Goal: Obtain resource: Obtain resource

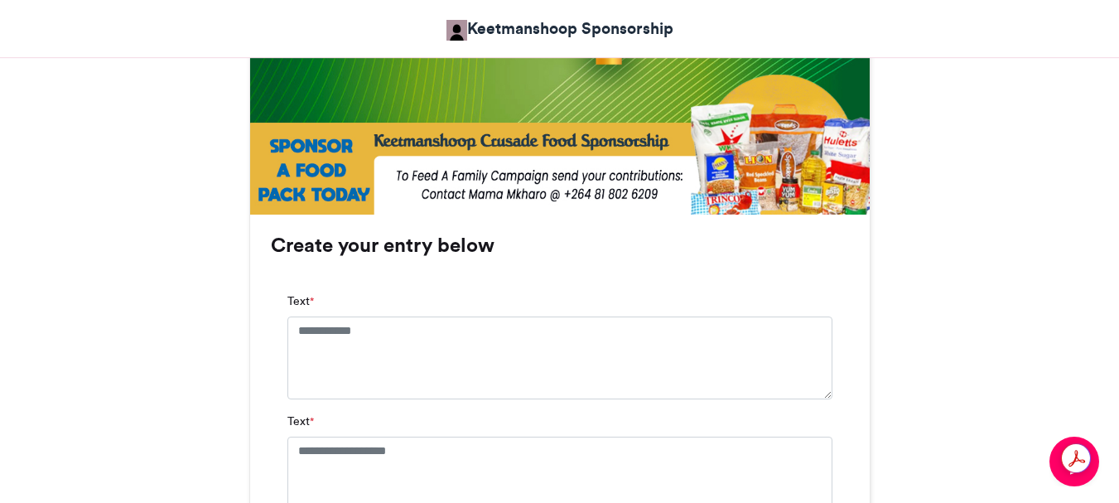
scroll to position [1160, 0]
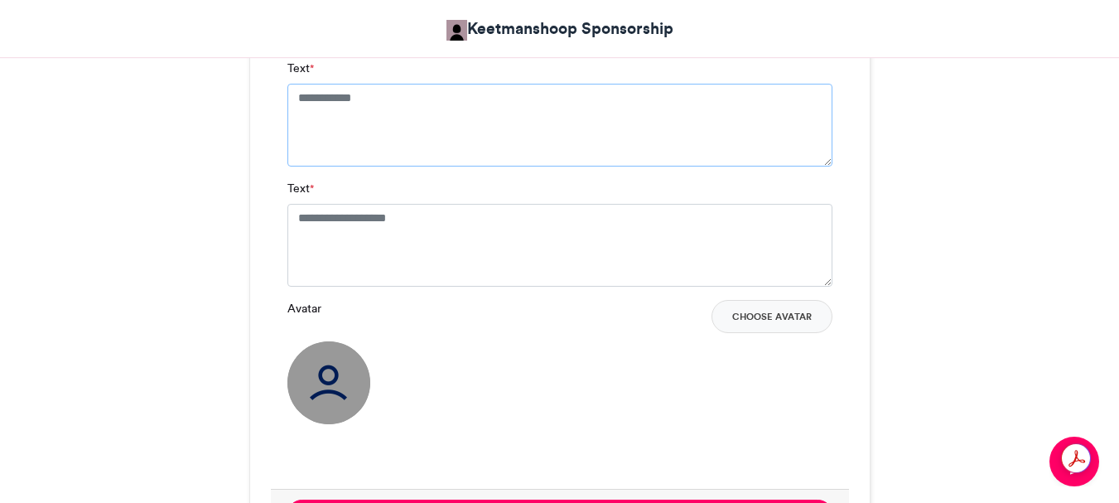
click at [389, 98] on textarea "Text *" at bounding box center [559, 125] width 545 height 83
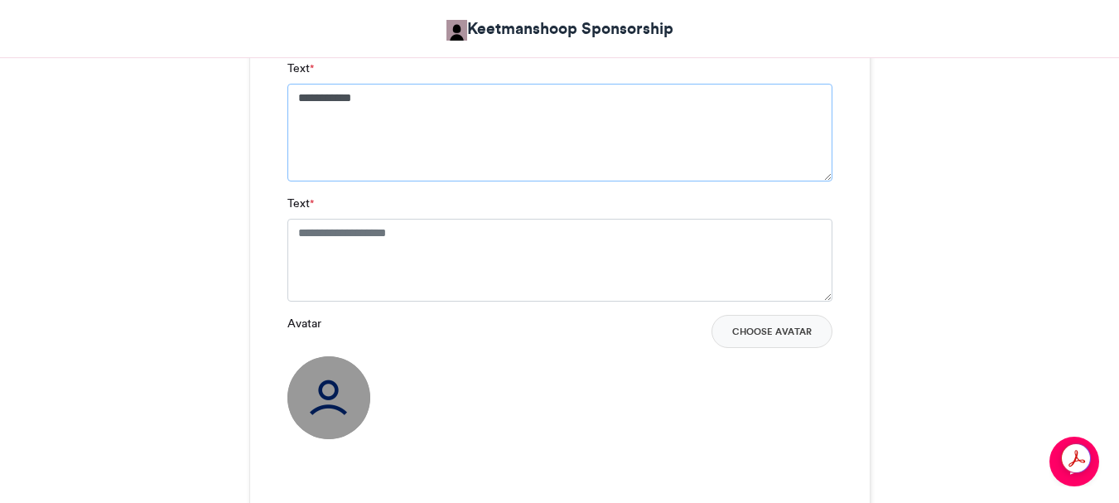
type textarea "**********"
click at [459, 231] on textarea "Text *" at bounding box center [559, 260] width 545 height 83
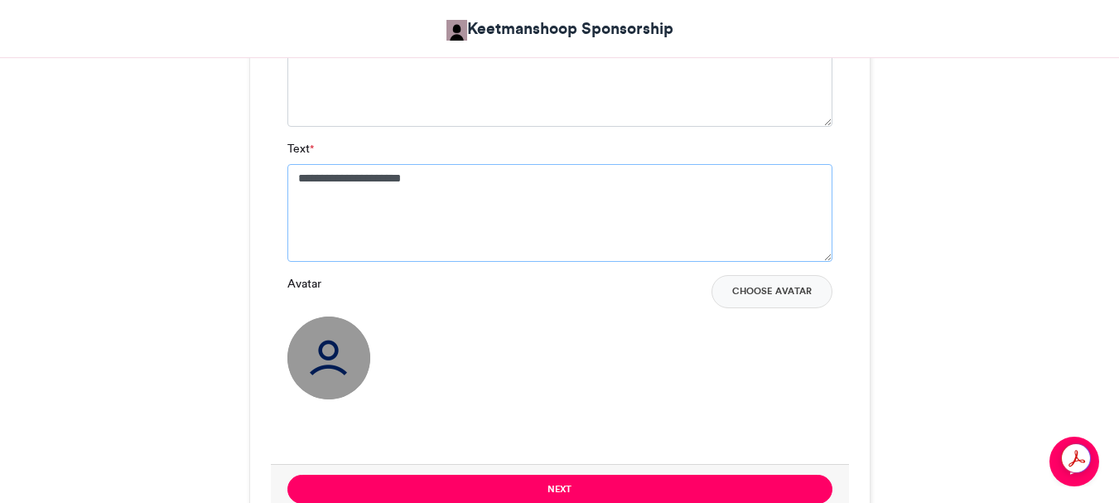
scroll to position [1242, 0]
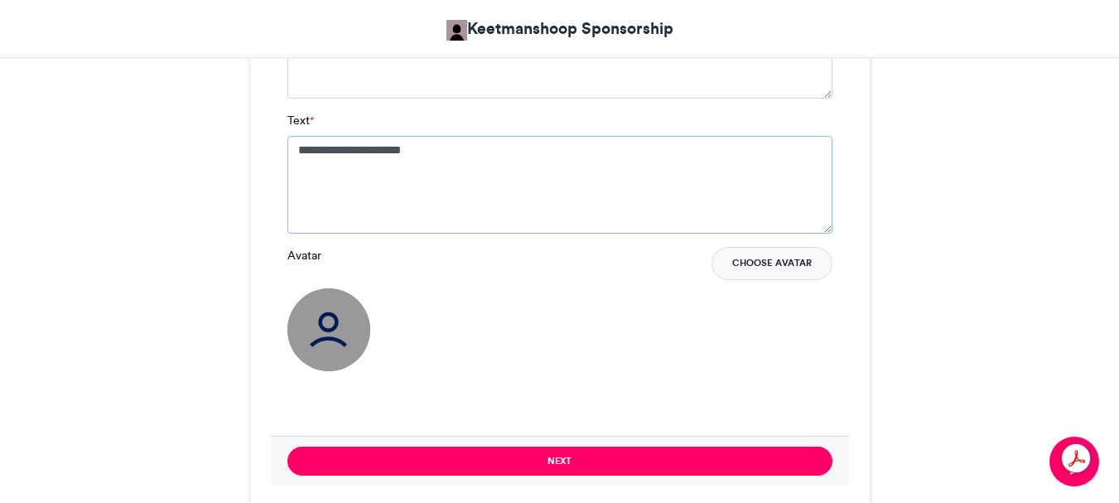
type textarea "**********"
click at [779, 263] on button "Choose Avatar" at bounding box center [772, 263] width 121 height 33
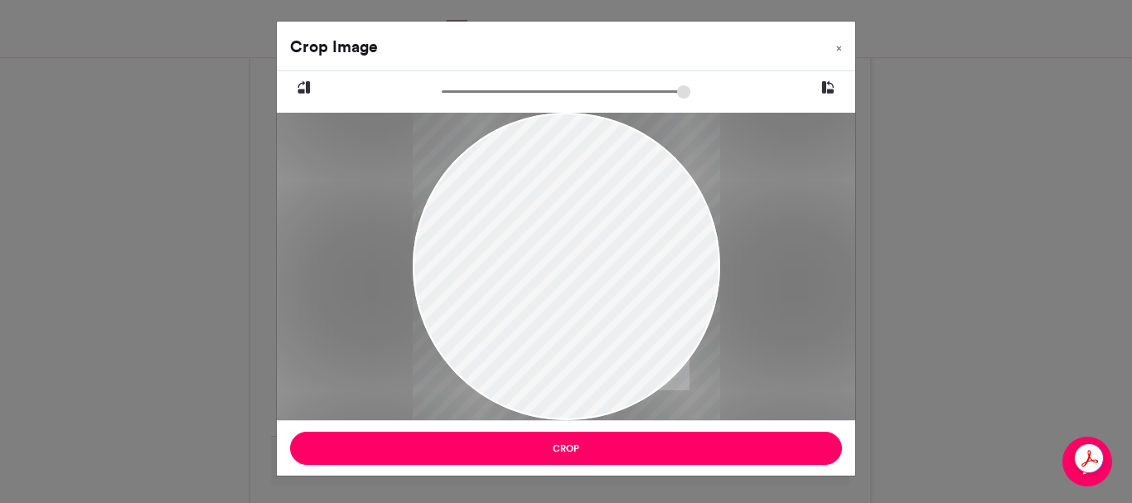
drag, startPoint x: 506, startPoint y: 195, endPoint x: 567, endPoint y: 263, distance: 91.5
click at [567, 263] on div at bounding box center [566, 284] width 307 height 343
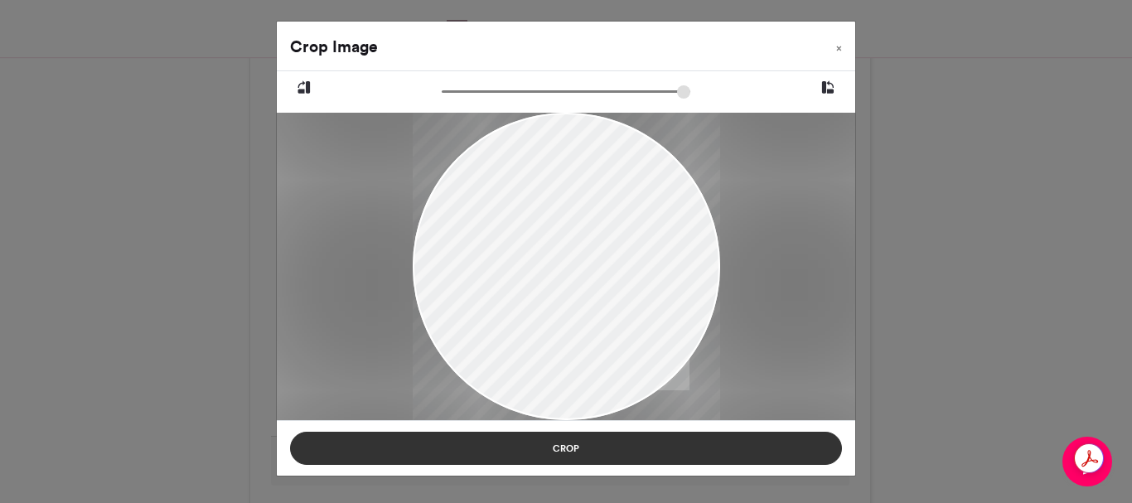
click at [575, 445] on button "Crop" at bounding box center [566, 448] width 552 height 33
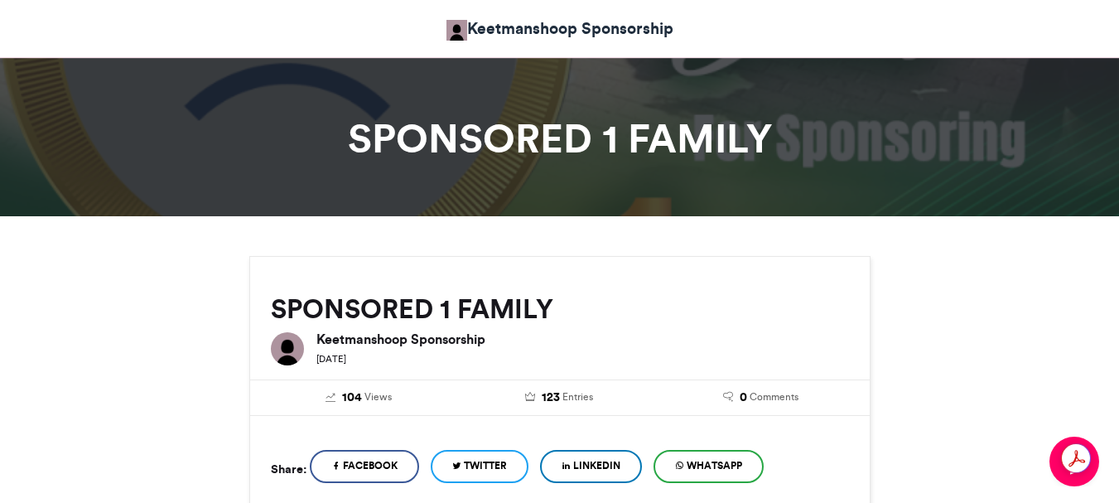
scroll to position [0, 0]
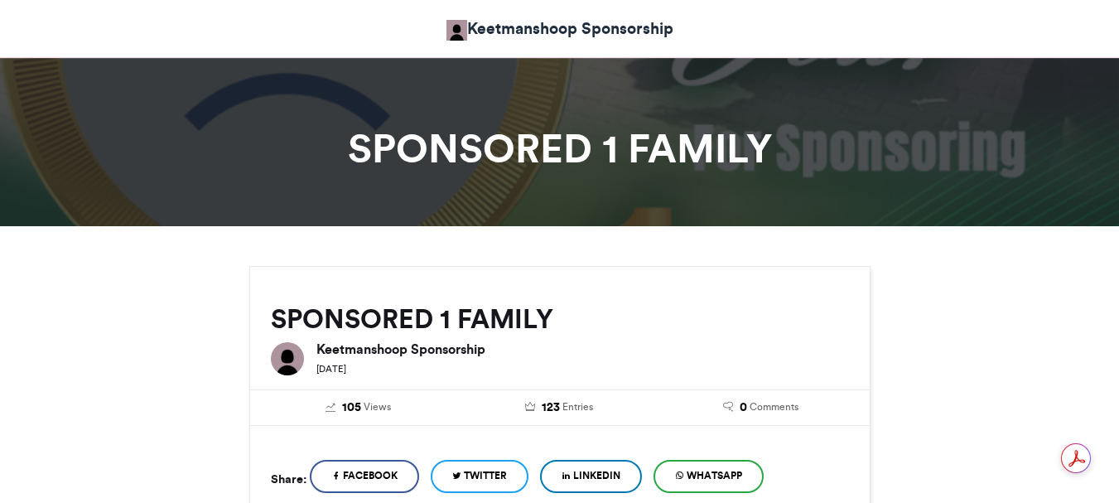
scroll to position [828, 0]
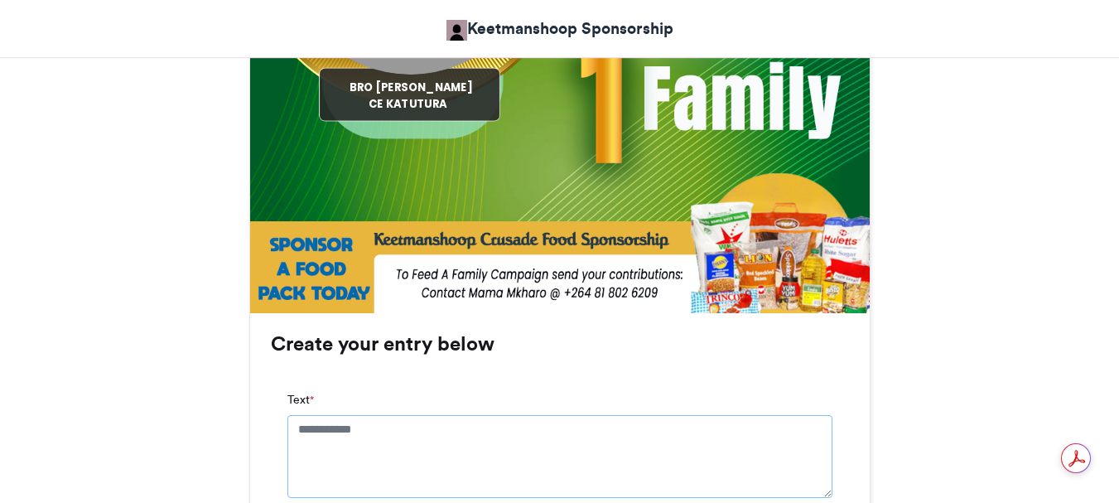
click at [395, 430] on textarea "Text *" at bounding box center [559, 456] width 545 height 83
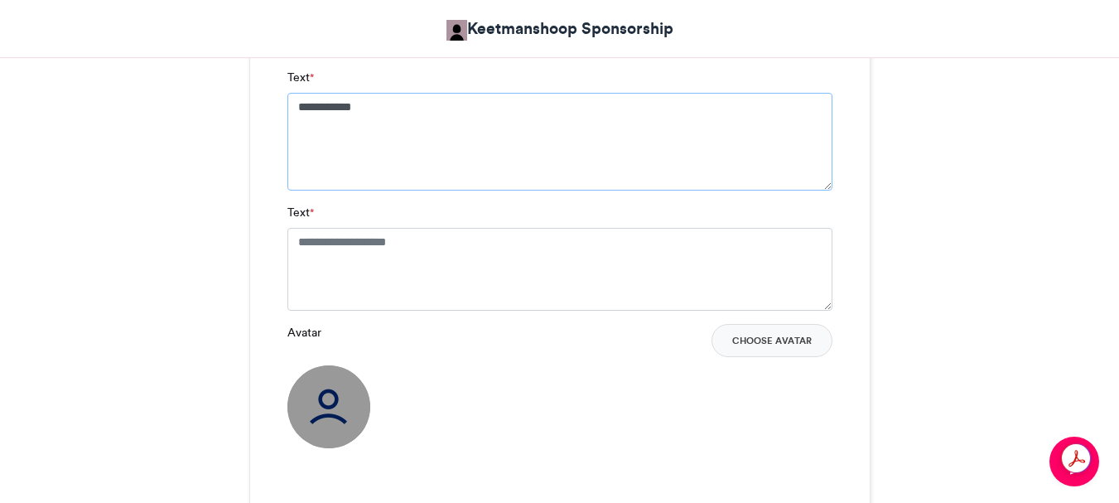
scroll to position [1160, 0]
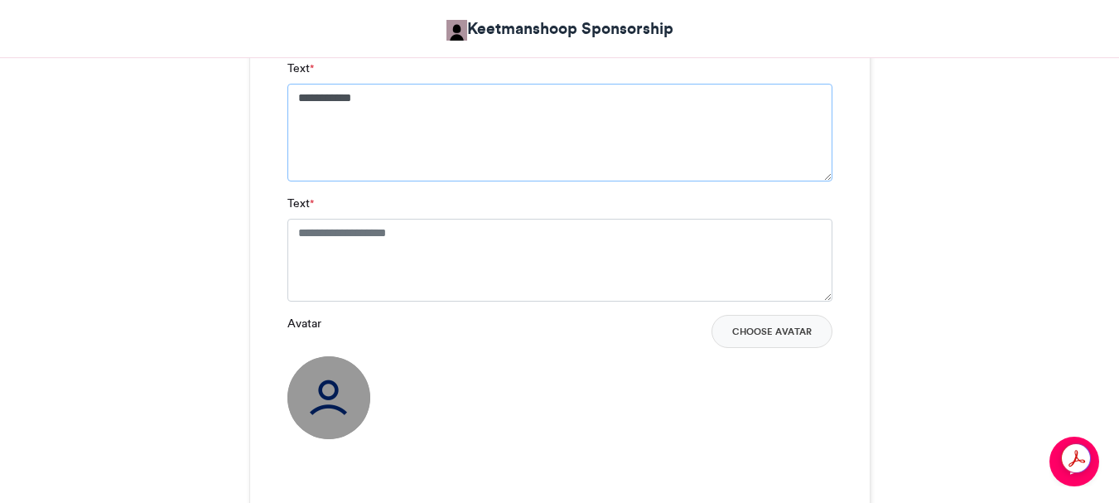
type textarea "**********"
click at [297, 229] on textarea "Text *" at bounding box center [559, 260] width 545 height 83
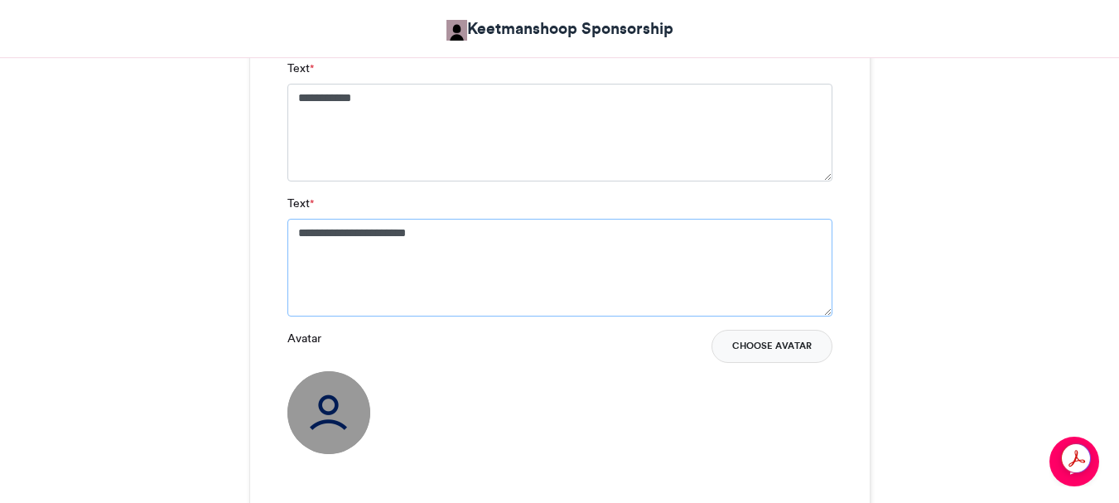
type textarea "**********"
click at [758, 344] on button "Choose Avatar" at bounding box center [772, 346] width 121 height 33
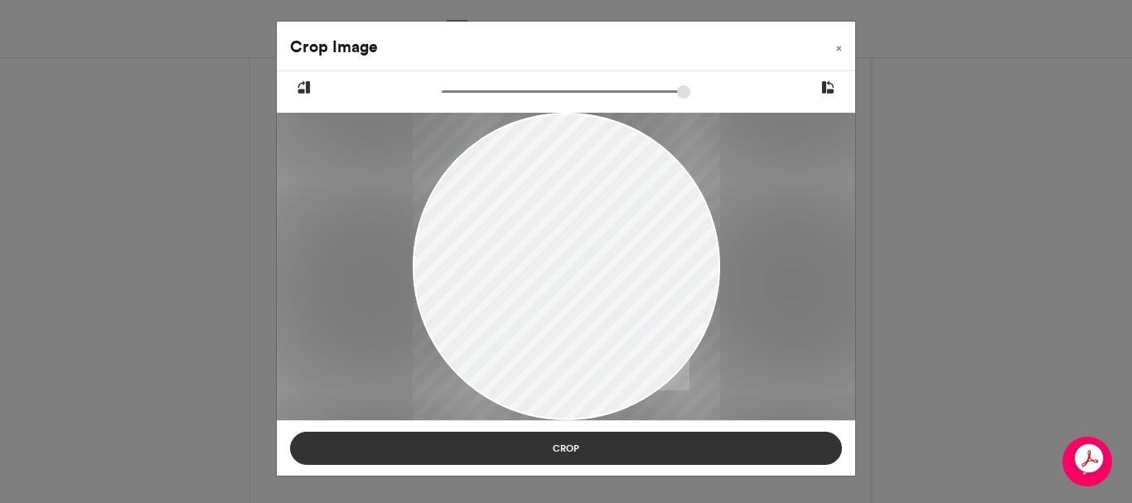
click at [576, 449] on button "Crop" at bounding box center [566, 448] width 552 height 33
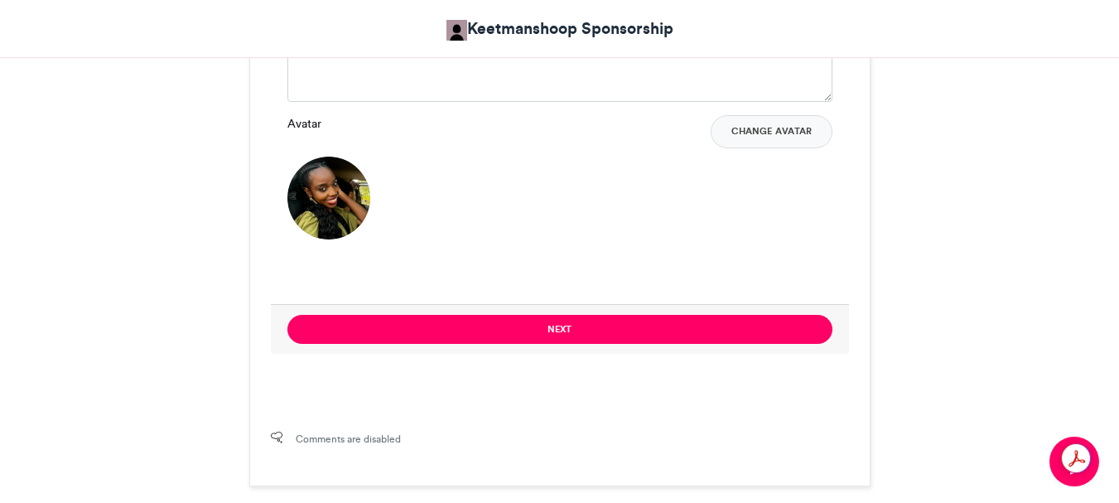
scroll to position [1491, 0]
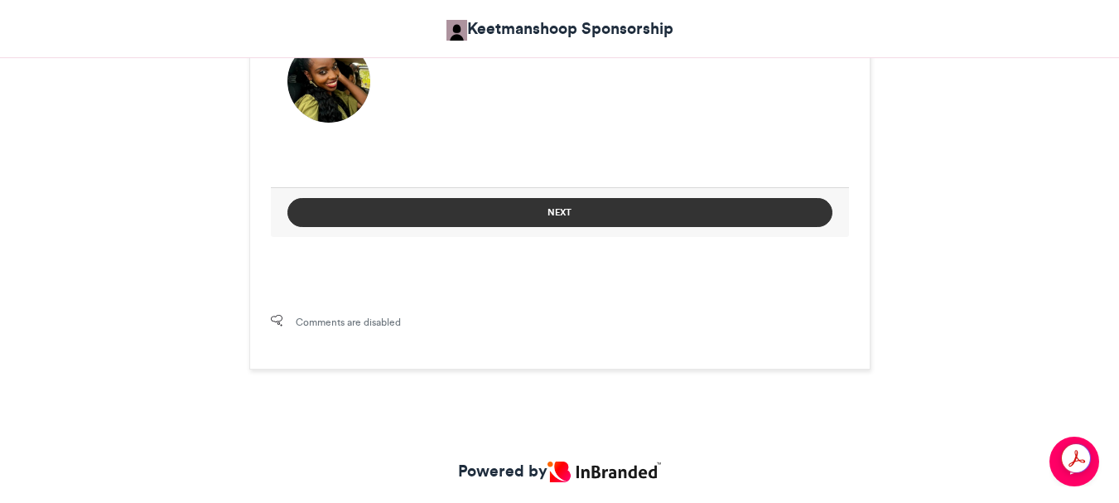
click at [545, 217] on button "Next" at bounding box center [559, 212] width 545 height 29
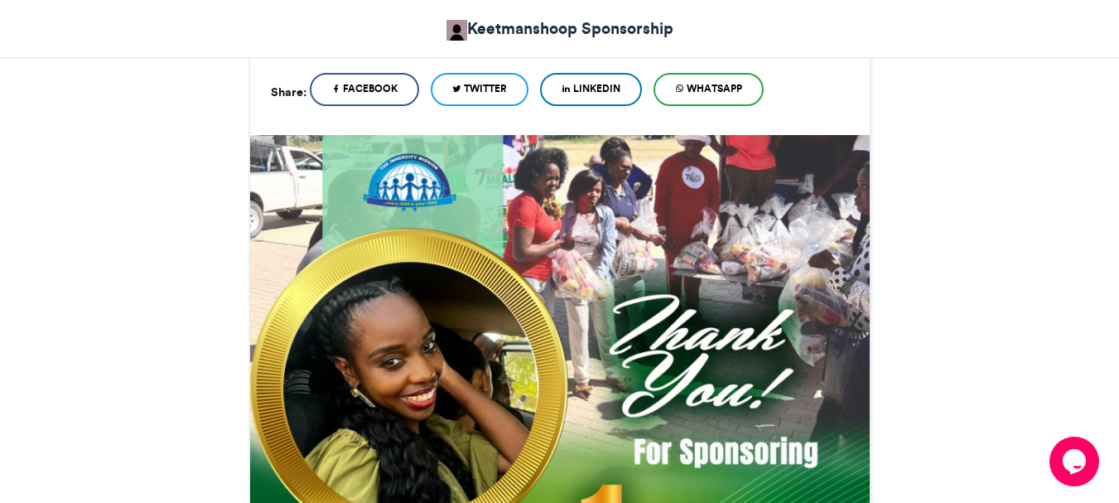
scroll to position [989, 0]
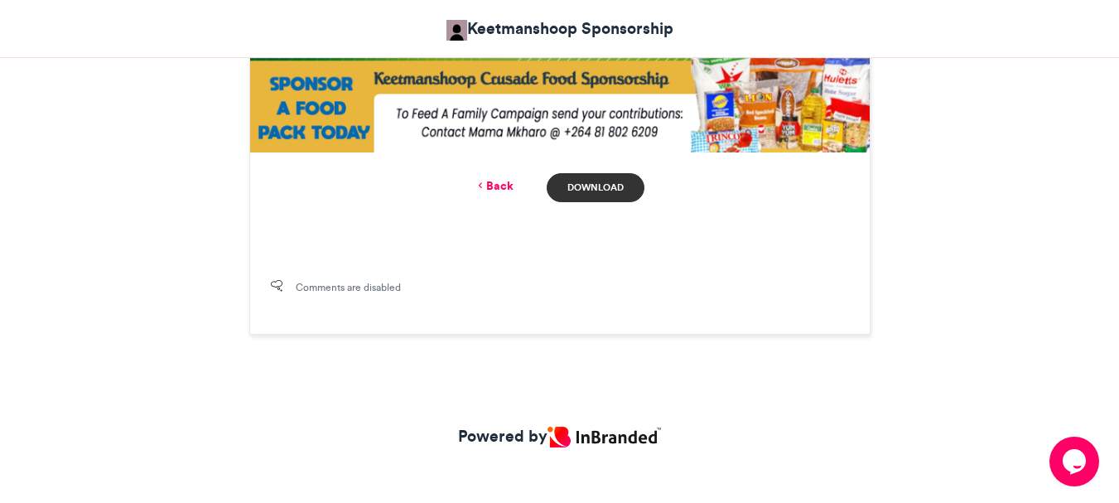
click at [590, 181] on link "Download" at bounding box center [595, 187] width 97 height 29
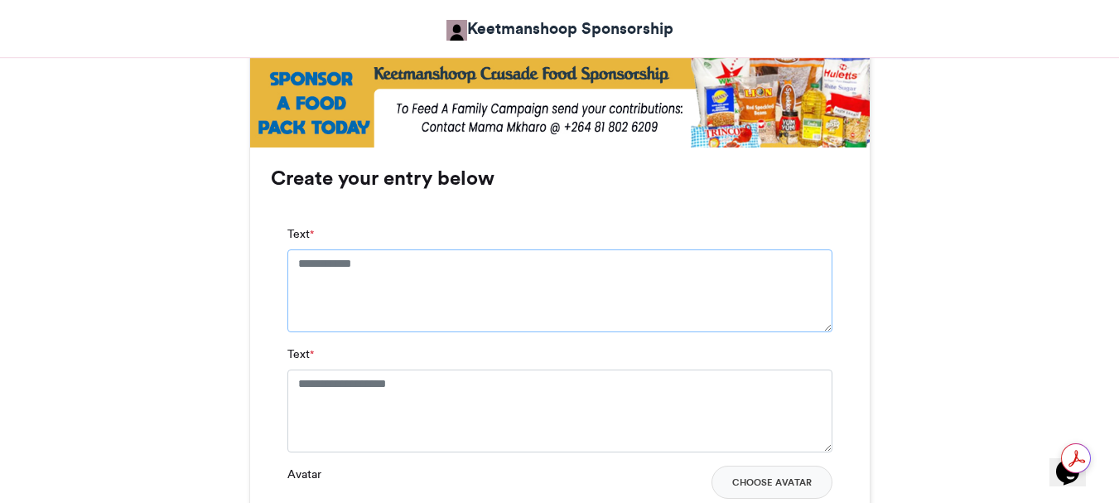
click at [396, 269] on textarea "Text *" at bounding box center [559, 290] width 545 height 83
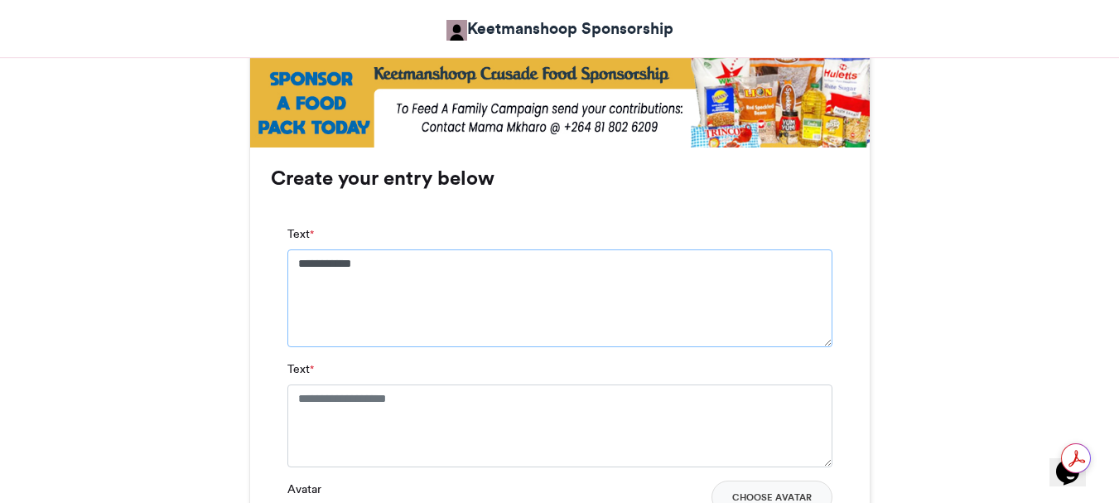
type textarea "**********"
click at [298, 401] on textarea "Text *" at bounding box center [559, 425] width 545 height 83
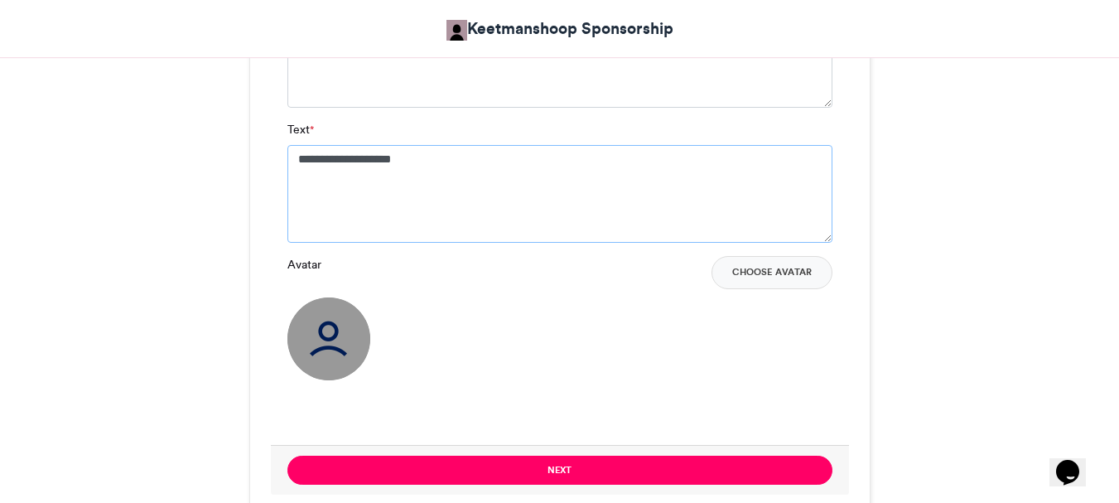
scroll to position [1242, 0]
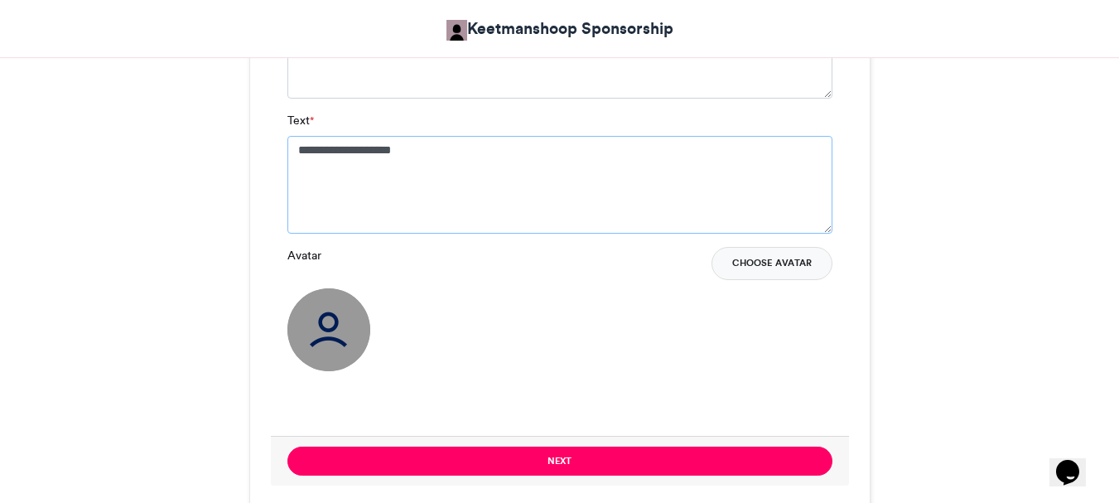
type textarea "**********"
click at [751, 258] on button "Choose Avatar" at bounding box center [772, 263] width 121 height 33
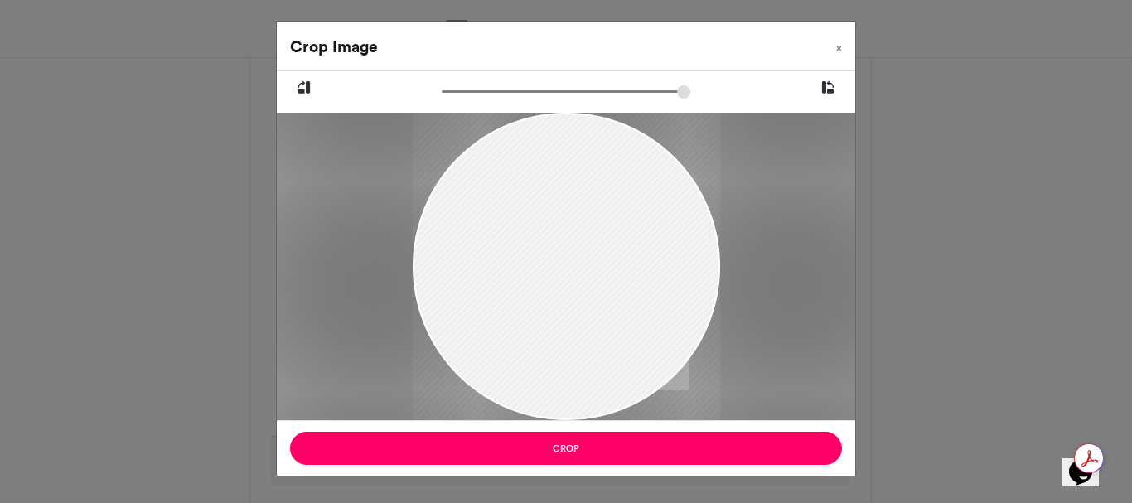
drag, startPoint x: 497, startPoint y: 248, endPoint x: 573, endPoint y: 357, distance: 132.6
click at [573, 357] on div at bounding box center [565, 266] width 307 height 307
drag, startPoint x: 552, startPoint y: 153, endPoint x: 569, endPoint y: 268, distance: 115.6
click at [569, 268] on div at bounding box center [565, 266] width 307 height 307
drag, startPoint x: 447, startPoint y: 223, endPoint x: 559, endPoint y: 273, distance: 122.7
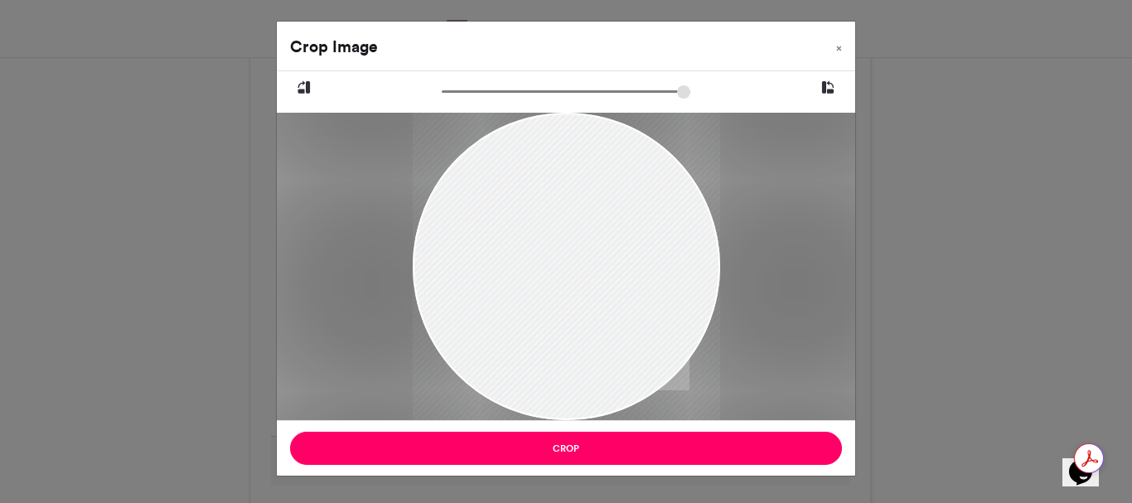
click at [501, 267] on div at bounding box center [565, 266] width 307 height 307
drag, startPoint x: 527, startPoint y: 161, endPoint x: 579, endPoint y: 275, distance: 125.7
click at [579, 275] on div at bounding box center [565, 266] width 307 height 307
drag, startPoint x: 480, startPoint y: 204, endPoint x: 724, endPoint y: 264, distance: 250.9
click at [731, 264] on div at bounding box center [566, 266] width 578 height 307
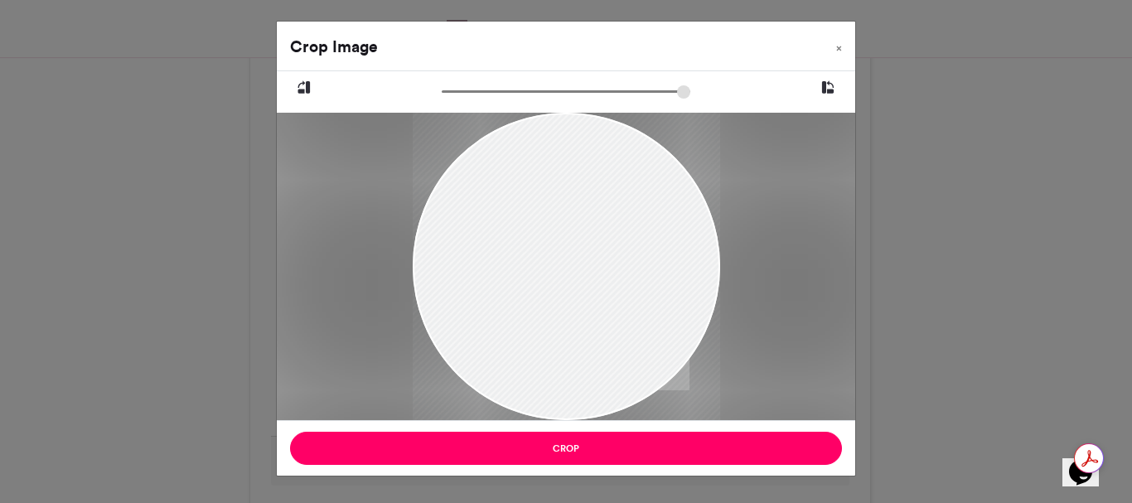
drag, startPoint x: 499, startPoint y: 191, endPoint x: 560, endPoint y: 240, distance: 77.7
click at [538, 324] on div at bounding box center [565, 266] width 307 height 307
drag, startPoint x: 544, startPoint y: 160, endPoint x: 586, endPoint y: 297, distance: 143.6
click at [586, 297] on div at bounding box center [565, 266] width 307 height 307
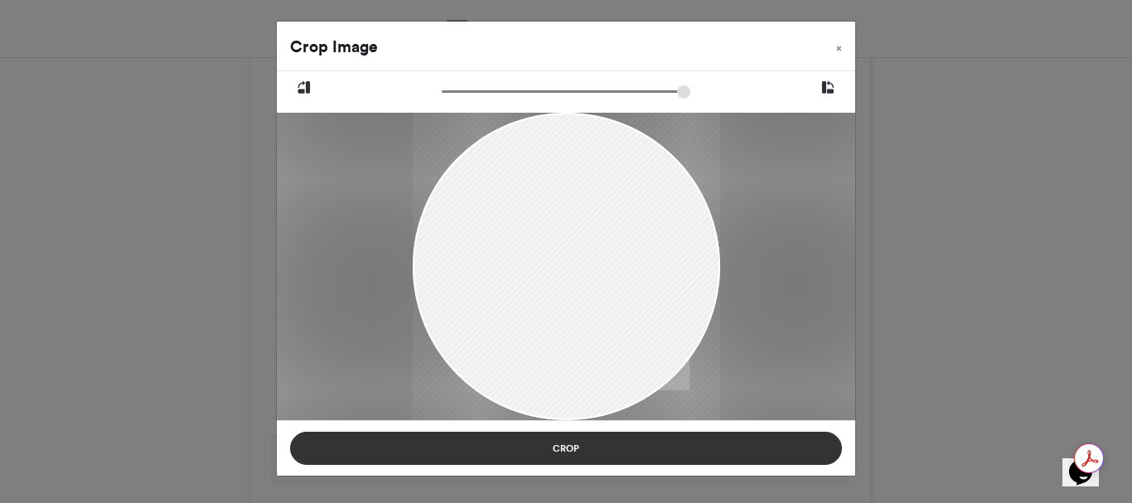
click at [556, 443] on button "Crop" at bounding box center [566, 448] width 552 height 33
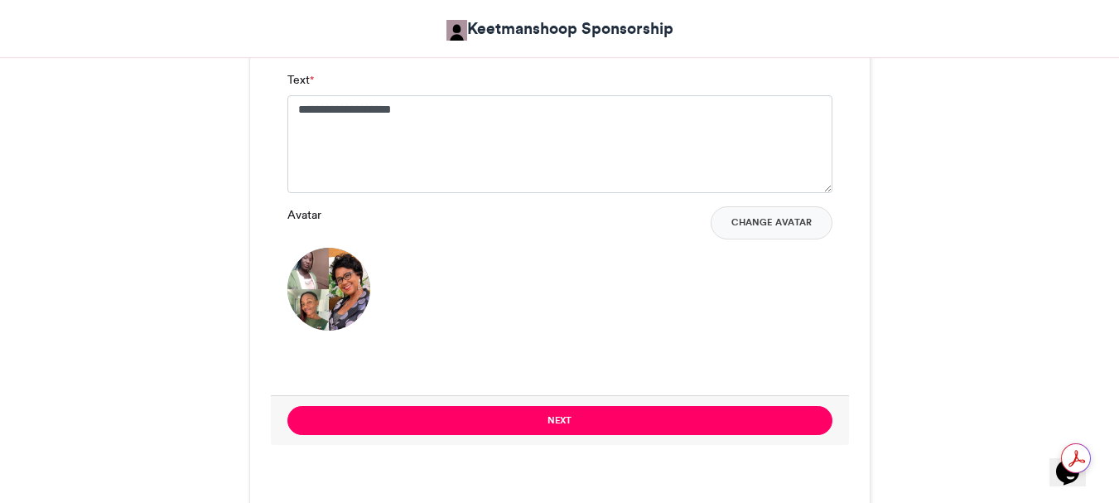
scroll to position [1325, 0]
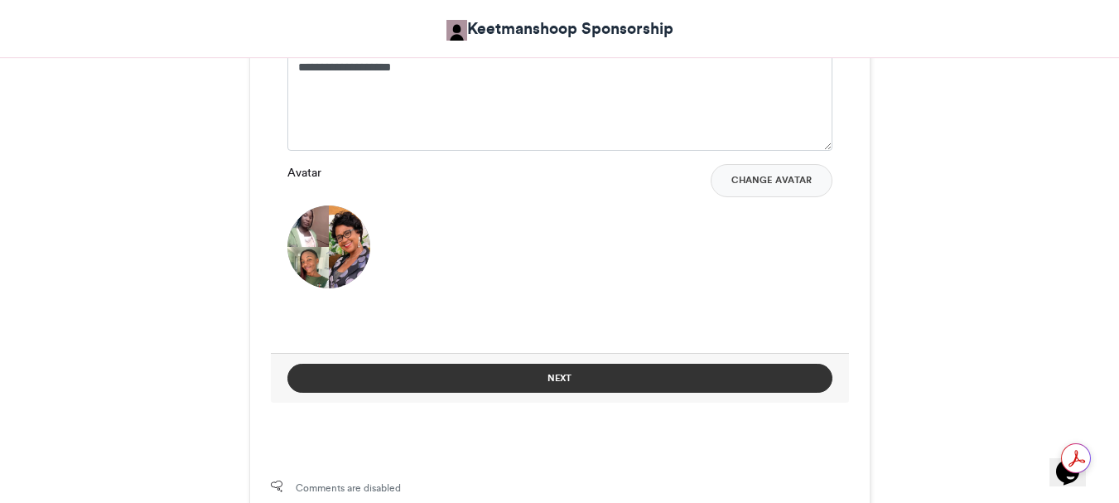
click at [559, 374] on button "Next" at bounding box center [559, 378] width 545 height 29
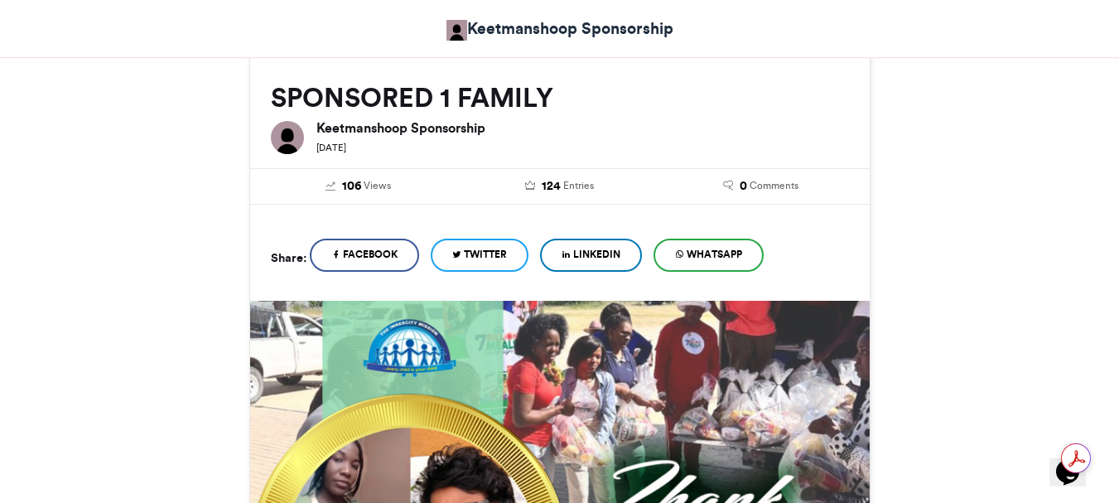
scroll to position [823, 0]
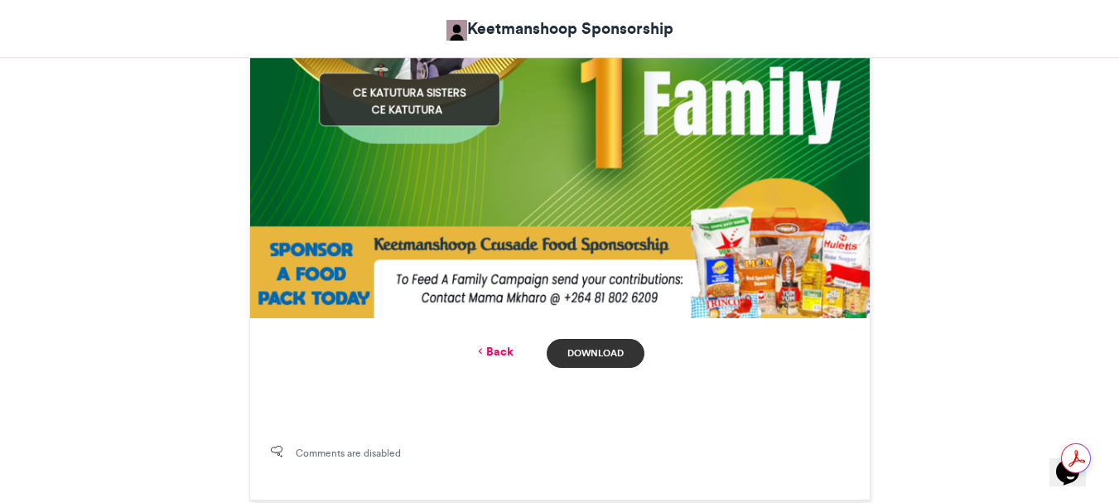
click at [601, 349] on link "Download" at bounding box center [595, 353] width 97 height 29
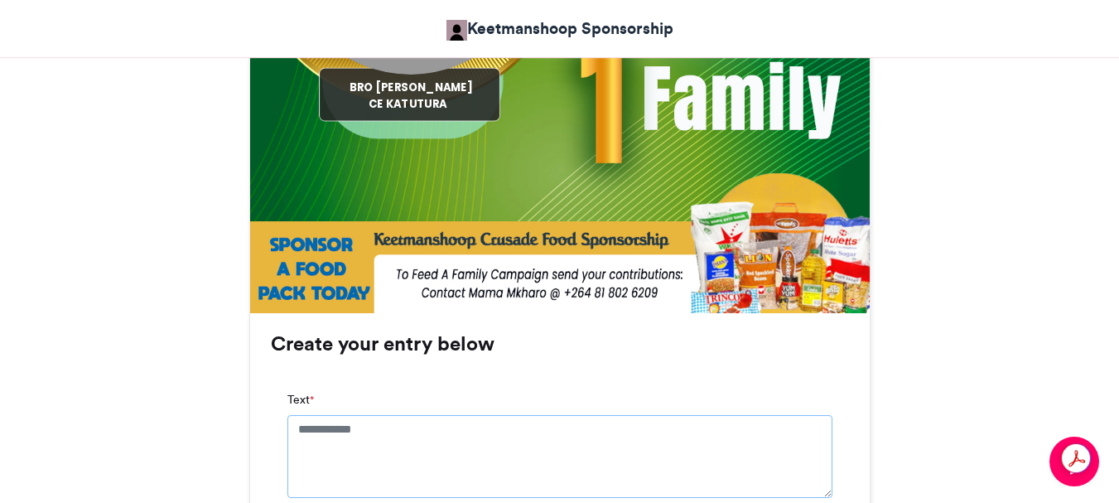
click at [301, 439] on textarea "Text *" at bounding box center [559, 456] width 545 height 83
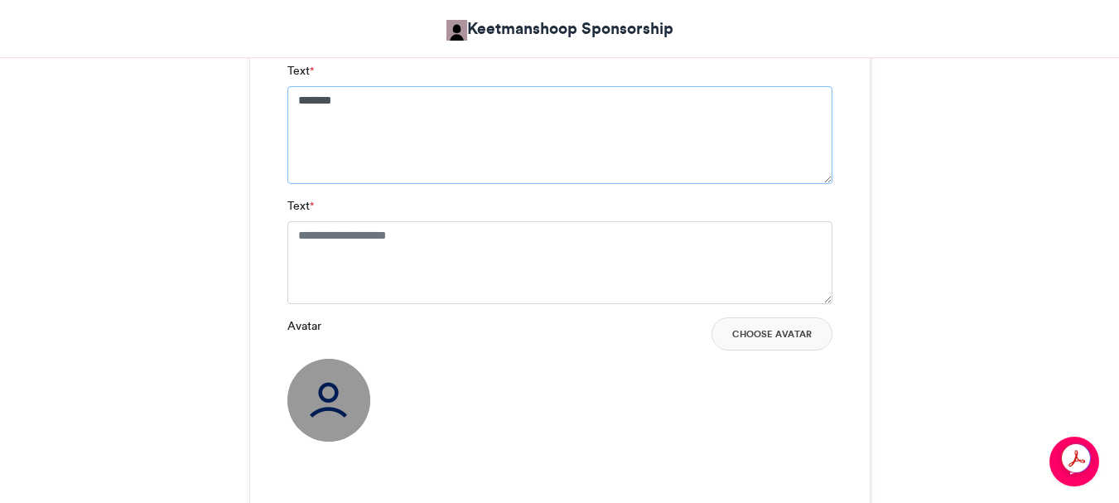
scroll to position [1160, 0]
type textarea "*******"
click at [295, 232] on textarea "Text *" at bounding box center [559, 260] width 545 height 83
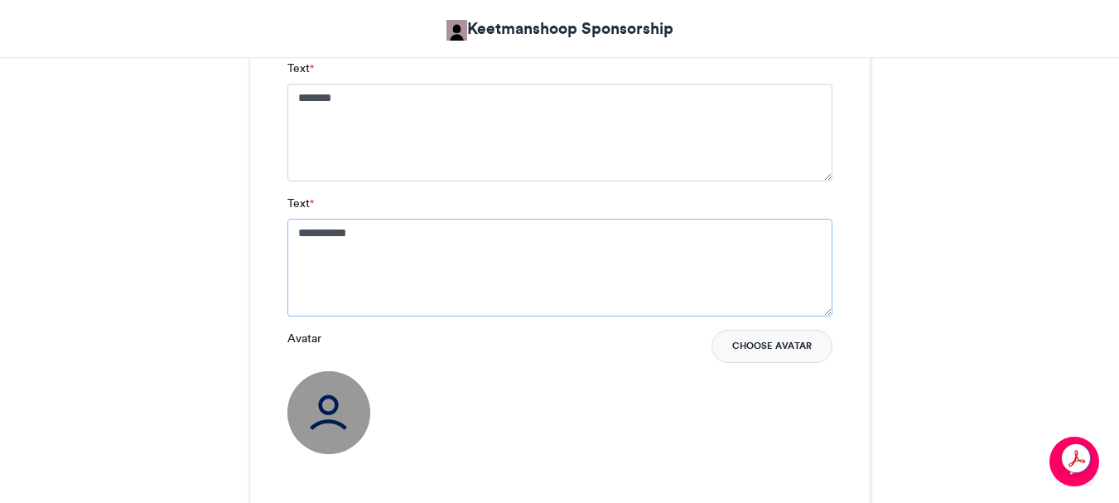
type textarea "**********"
click at [760, 344] on button "Choose Avatar" at bounding box center [772, 346] width 121 height 33
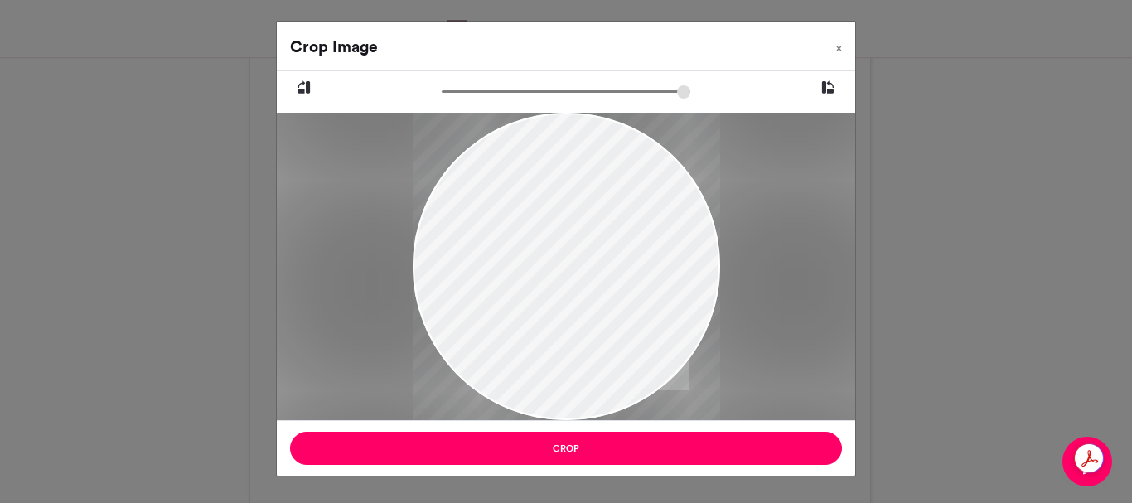
drag, startPoint x: 621, startPoint y: 319, endPoint x: 517, endPoint y: 251, distance: 124.5
click at [517, 251] on div at bounding box center [566, 268] width 307 height 339
drag, startPoint x: 673, startPoint y: 274, endPoint x: 608, endPoint y: 258, distance: 67.3
click at [608, 258] on div at bounding box center [566, 250] width 307 height 339
drag, startPoint x: 663, startPoint y: 279, endPoint x: 616, endPoint y: 317, distance: 60.0
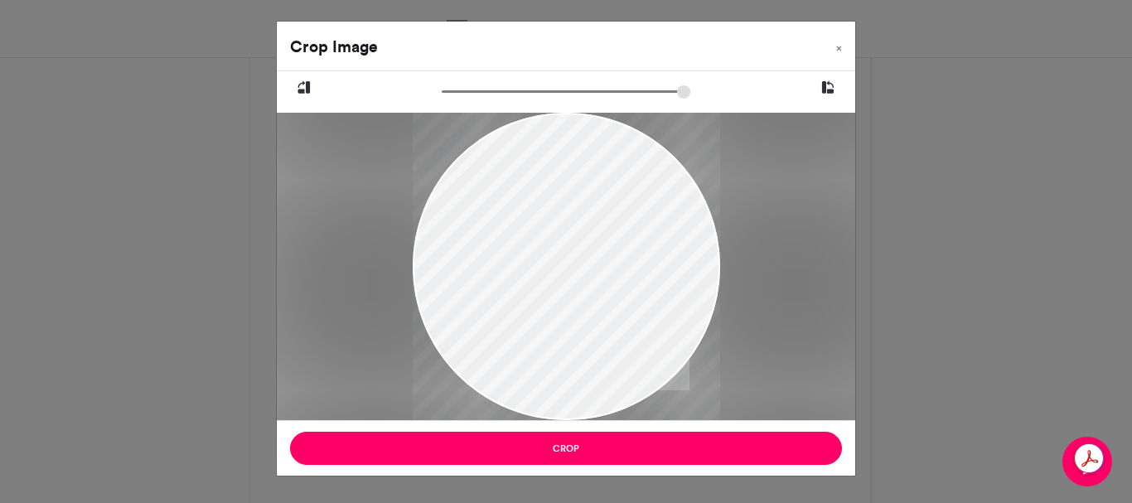
click at [616, 317] on div at bounding box center [566, 268] width 307 height 339
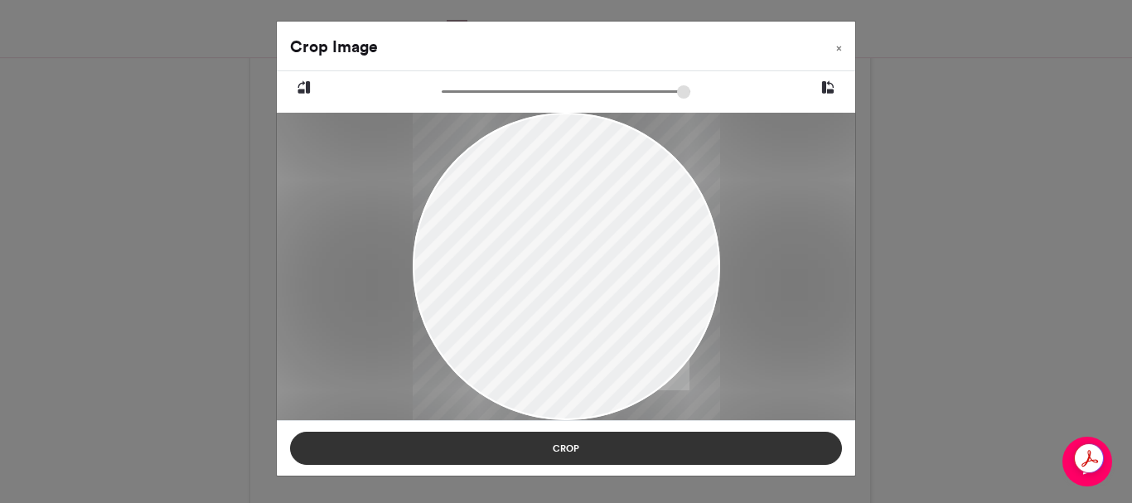
click at [580, 452] on button "Crop" at bounding box center [566, 448] width 552 height 33
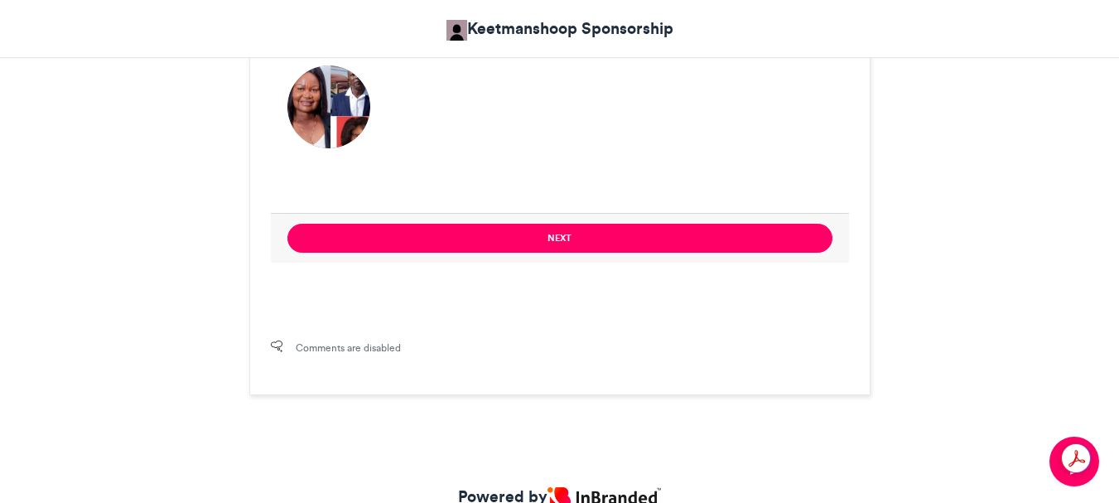
scroll to position [1491, 0]
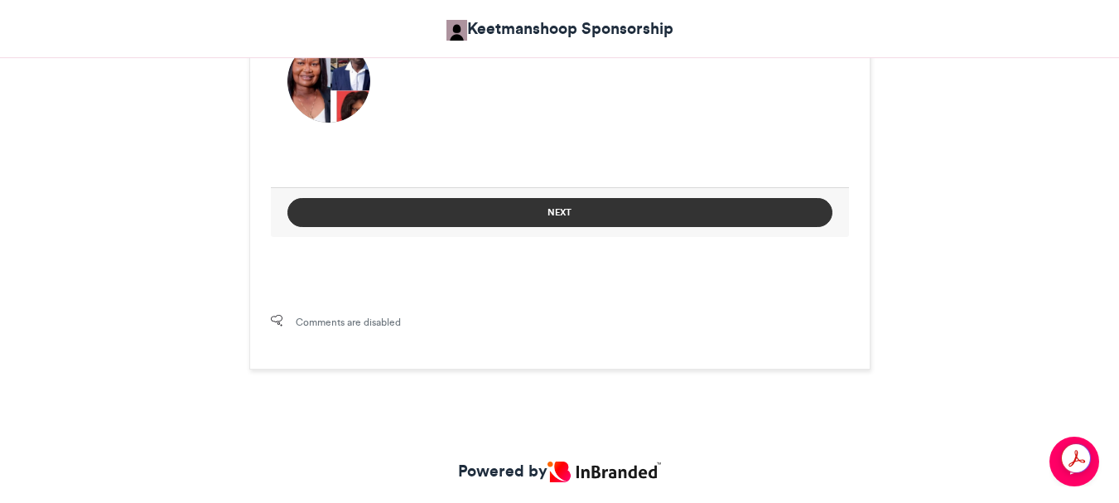
click at [551, 210] on button "Next" at bounding box center [559, 212] width 545 height 29
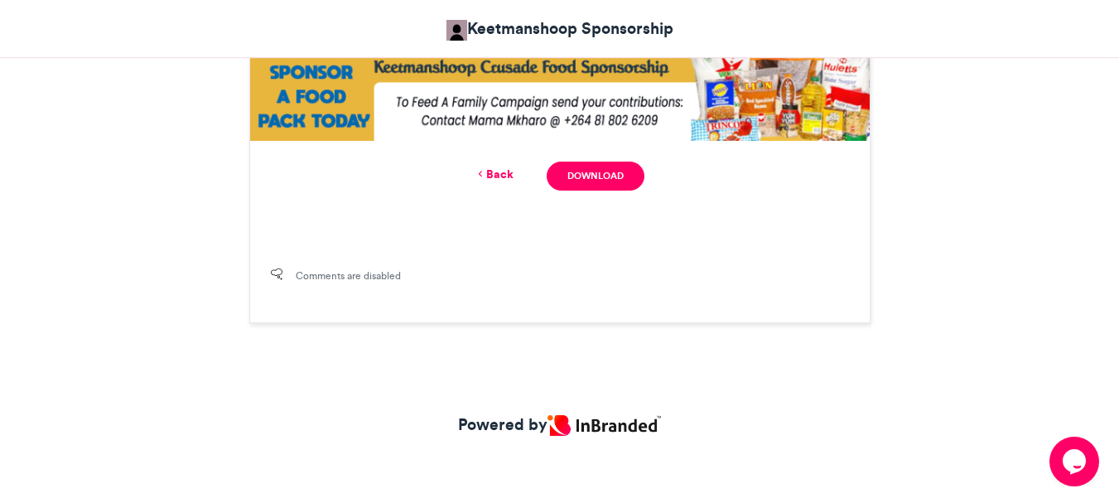
scroll to position [989, 0]
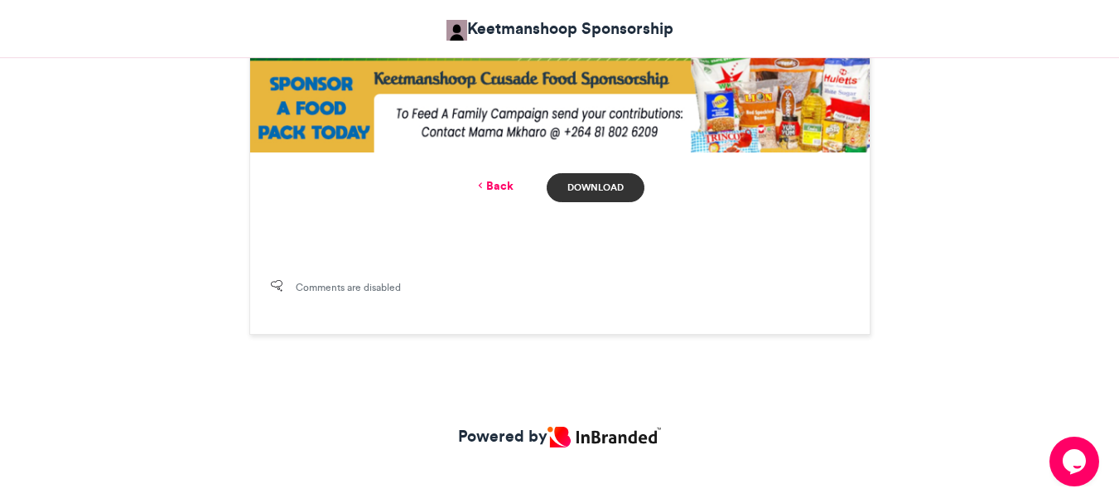
click at [627, 186] on link "Download" at bounding box center [595, 187] width 97 height 29
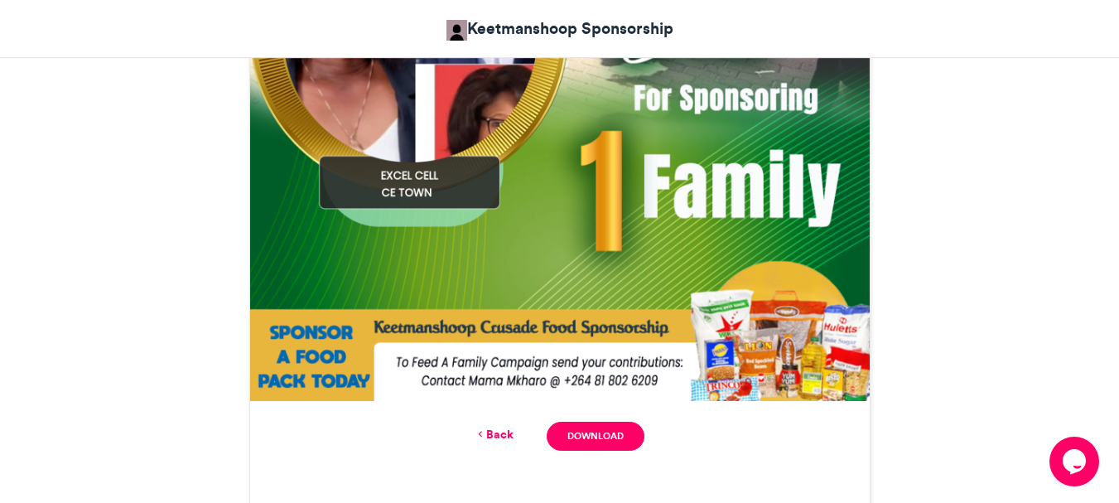
scroll to position [658, 0]
